Goal: Transaction & Acquisition: Obtain resource

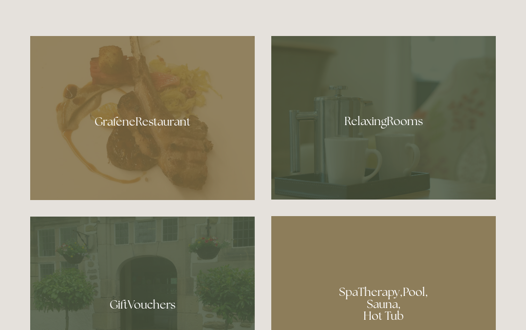
scroll to position [537, 0]
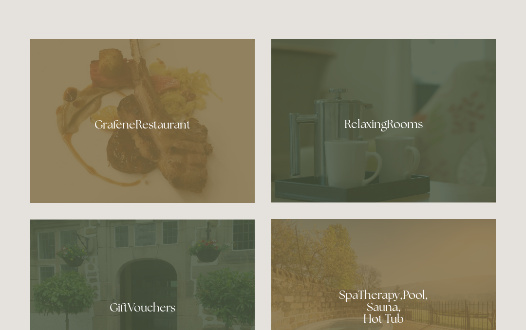
click at [137, 161] on div at bounding box center [142, 121] width 225 height 164
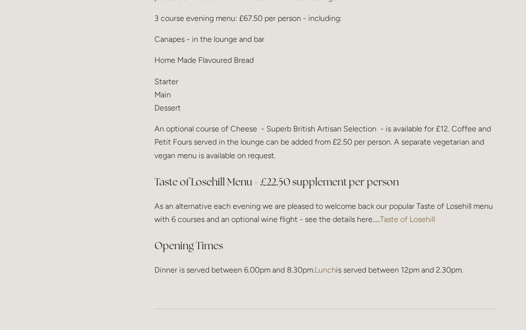
scroll to position [1261, 0]
click at [406, 215] on link "Taste of Losehill" at bounding box center [407, 219] width 55 height 9
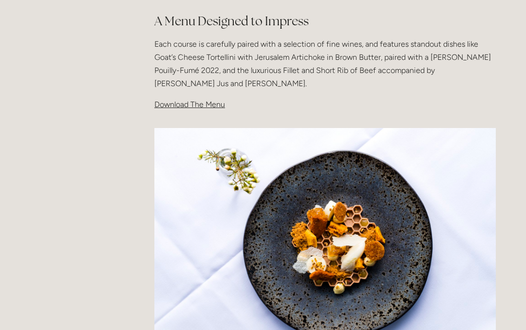
scroll to position [322, 0]
click at [175, 106] on span "Download The Menu" at bounding box center [190, 104] width 71 height 9
click at [193, 103] on span "Download The Menu" at bounding box center [190, 104] width 71 height 9
click at [190, 102] on span "Download The Menu" at bounding box center [190, 104] width 71 height 9
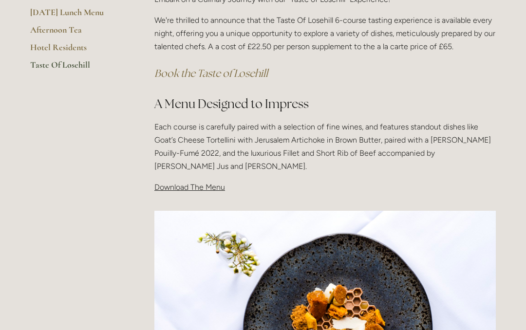
scroll to position [212, 0]
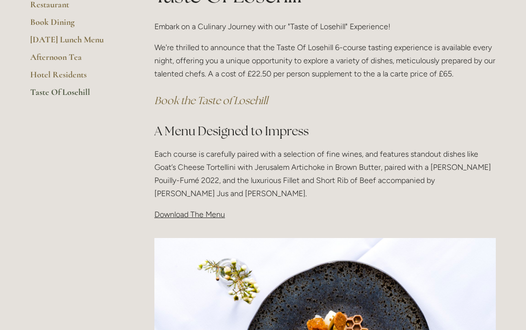
click at [172, 206] on div "Taste Of Losehill Embark on a Culinary Journey with our "Taste of Losehill" Exp…" at bounding box center [326, 101] width 342 height 241
click at [194, 212] on span "Download The Menu" at bounding box center [190, 214] width 71 height 9
click at [199, 215] on span "Download The Menu" at bounding box center [190, 214] width 71 height 9
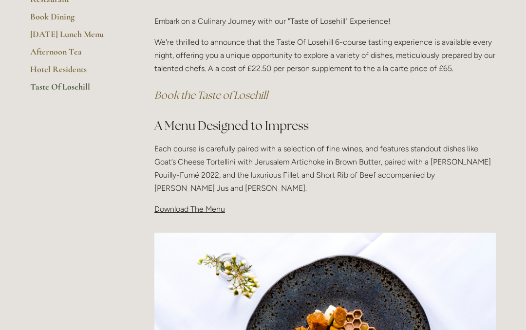
scroll to position [217, 0]
click at [170, 205] on span "Download The Menu" at bounding box center [190, 209] width 71 height 9
click at [192, 207] on span "Download The Menu" at bounding box center [190, 209] width 71 height 9
click at [173, 208] on span "Download The Menu" at bounding box center [190, 209] width 71 height 9
click at [175, 207] on span "Download The Menu" at bounding box center [190, 209] width 71 height 9
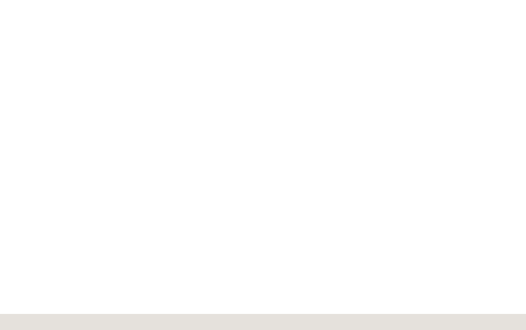
scroll to position [0, 0]
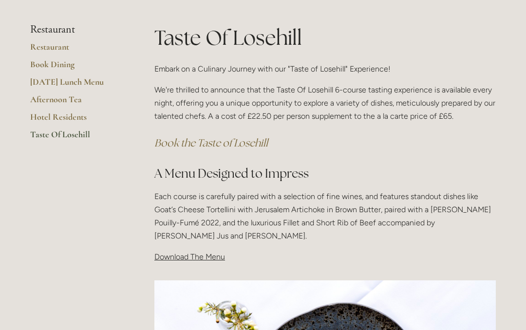
scroll to position [170, 0]
click at [175, 252] on span "Download The Menu" at bounding box center [190, 256] width 71 height 9
click at [181, 260] on span "Download The Menu" at bounding box center [190, 256] width 71 height 9
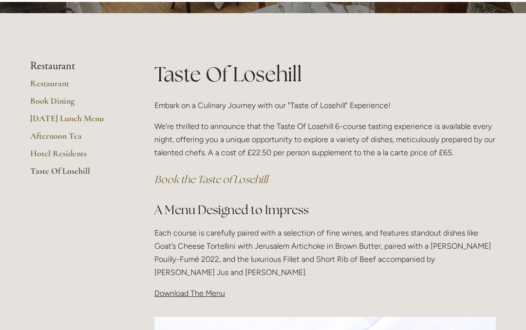
scroll to position [0, 0]
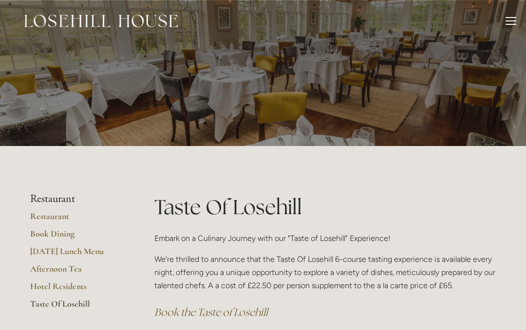
click at [504, 17] on div "Rooms Rooms Your Stay Book a stay Offers Spa About" at bounding box center [263, 21] width 507 height 42
